Goal: Information Seeking & Learning: Learn about a topic

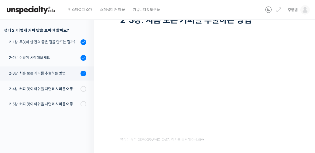
scroll to position [63, 0]
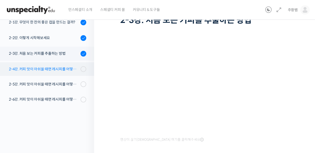
click at [71, 72] on link "2-4강. 커피 맛이 아쉬울 때면 레시피를 어떻게 수정해 보면 좋을까요? (1)" at bounding box center [45, 69] width 97 height 14
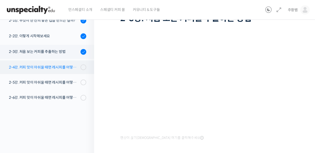
scroll to position [66, 0]
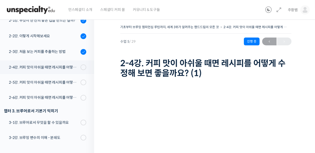
scroll to position [108, 0]
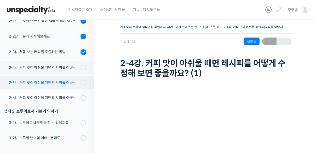
click at [66, 85] on div "2-5강. 커피 맛이 아쉬울 때면 레시피를 어떻게 수정해 보면 좋을까요? (2)" at bounding box center [44, 83] width 70 height 6
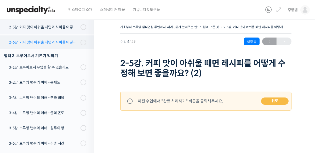
click at [58, 43] on div "2-6강. 커피 맛이 아쉬울 때면 레시피를 어떻게 수정해 보면 좋을까요? (3)" at bounding box center [44, 42] width 70 height 6
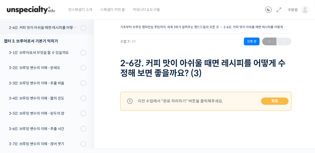
scroll to position [179, 0]
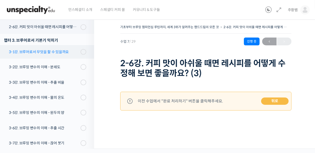
click at [50, 55] on link "3-1강. 브루어로서 무엇을 할 수 있을까요" at bounding box center [45, 52] width 97 height 14
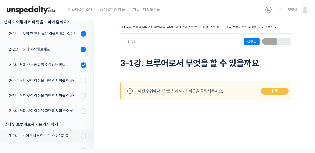
scroll to position [92, 0]
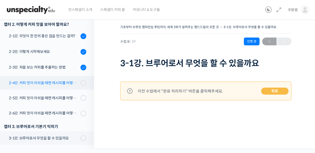
click at [58, 85] on div "2-4강. 커피 맛이 아쉬울 때면 레시피를 어떻게 수정해 보면 좋을까요? (1)" at bounding box center [44, 83] width 70 height 6
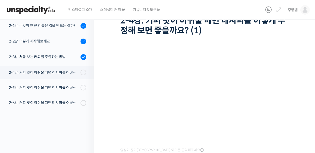
scroll to position [72, 0]
